Goal: Go to known website: Access a specific website the user already knows

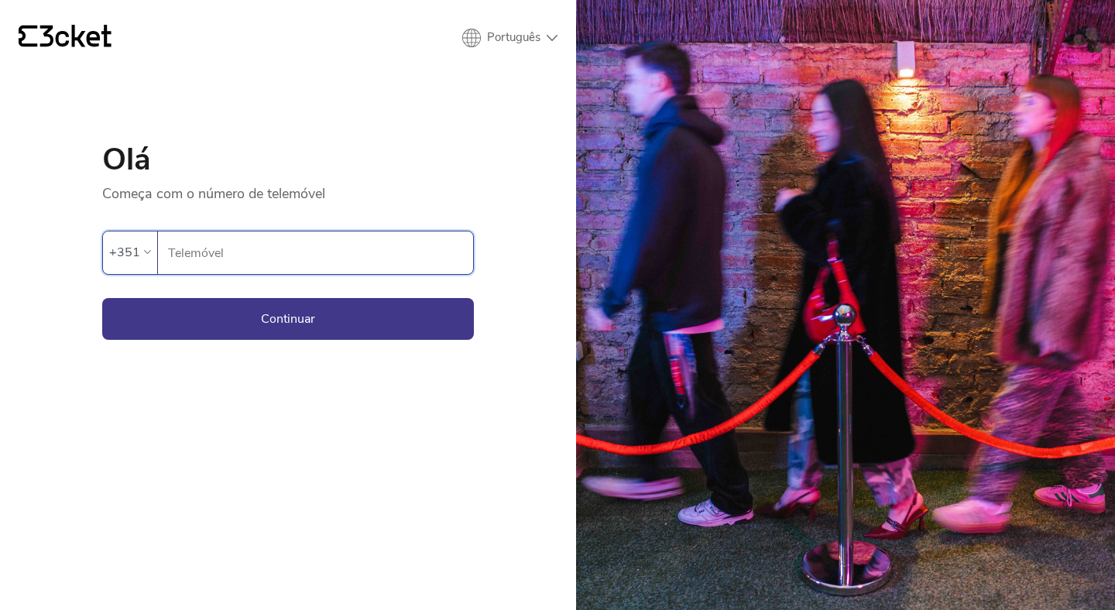
type input "914015447"
click at [283, 314] on button "Continuar" at bounding box center [288, 319] width 372 height 42
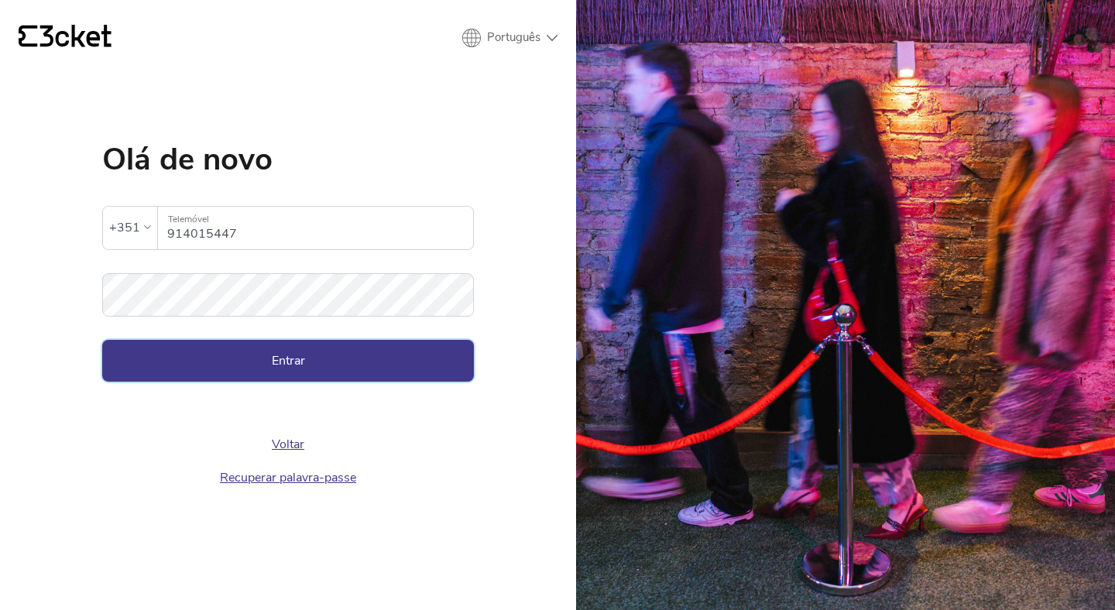
click at [148, 359] on button "Entrar" at bounding box center [288, 361] width 372 height 42
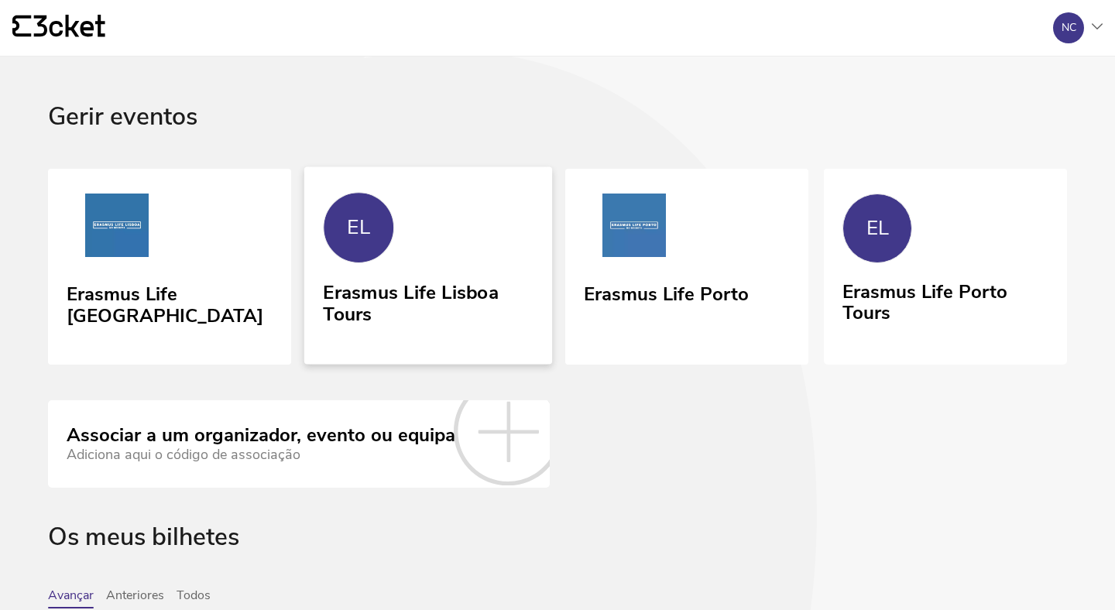
click at [479, 266] on link "EL Erasmus Life Lisboa Tours" at bounding box center [428, 264] width 248 height 197
